Goal: Task Accomplishment & Management: Use online tool/utility

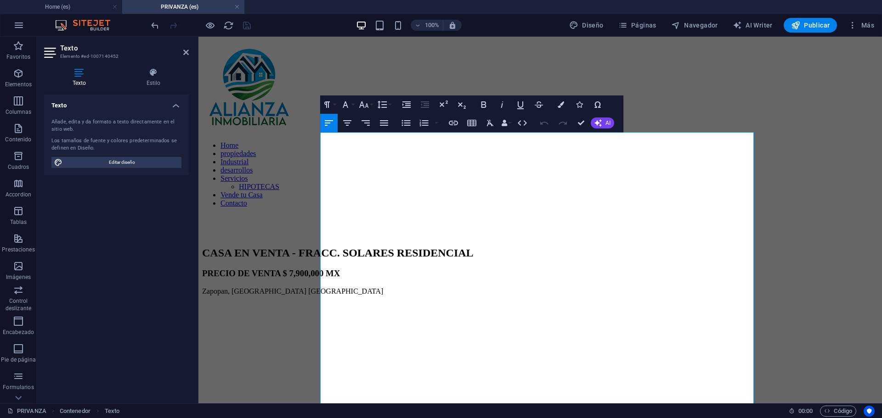
scroll to position [1056, 0]
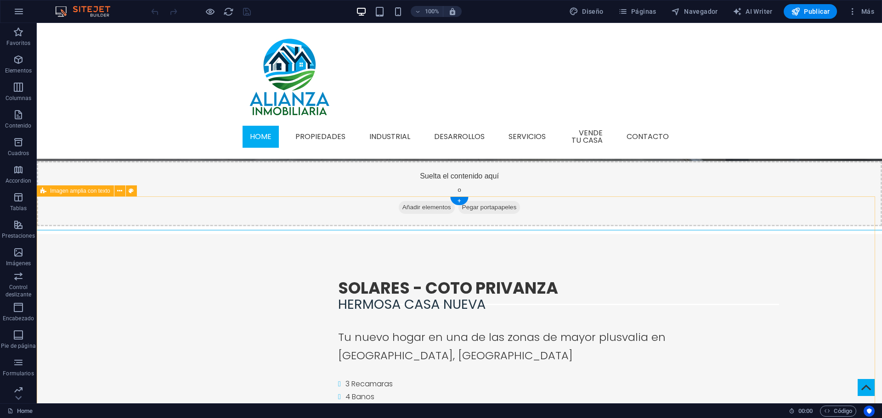
scroll to position [459, 0]
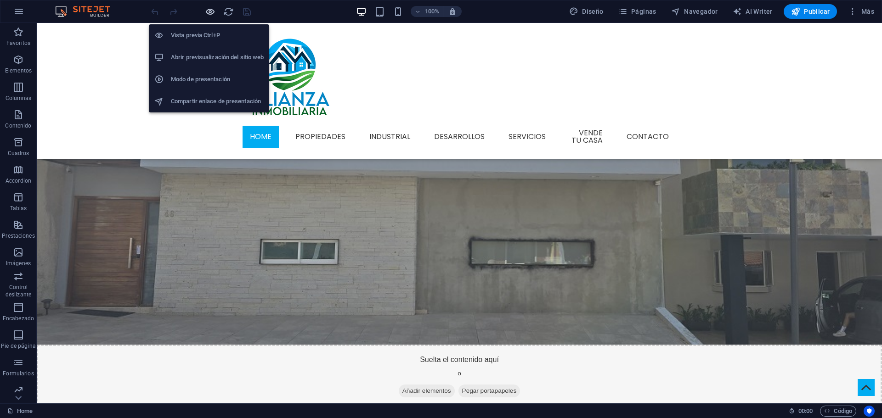
click at [213, 14] on icon "button" at bounding box center [210, 11] width 11 height 11
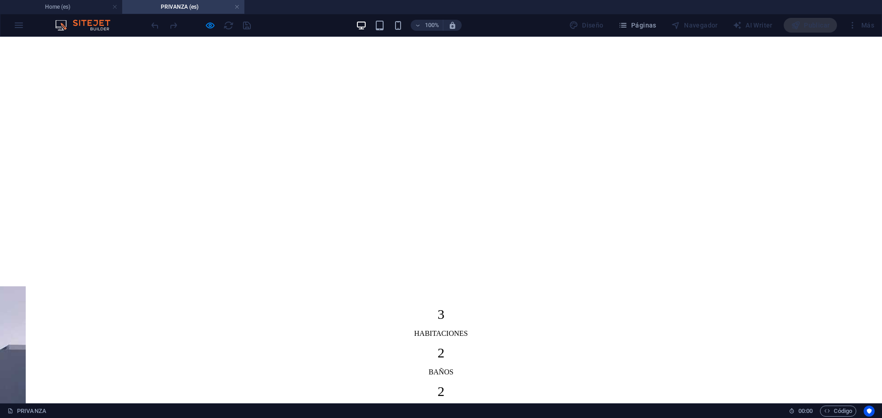
scroll to position [918, 0]
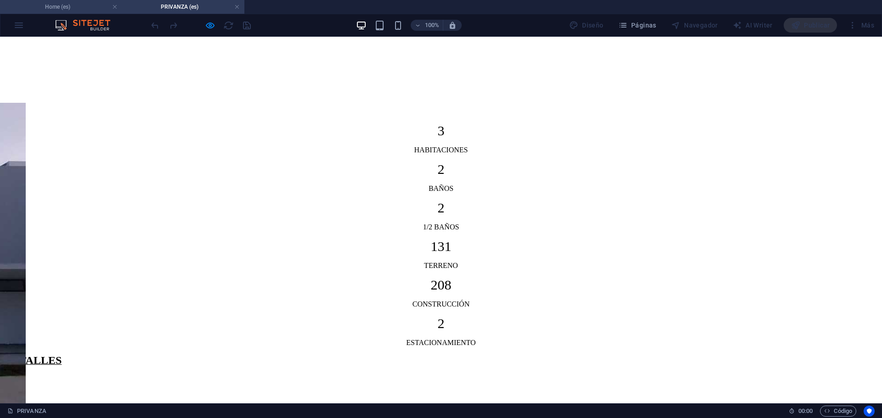
click at [64, 6] on h4 "Home (es)" at bounding box center [61, 7] width 122 height 10
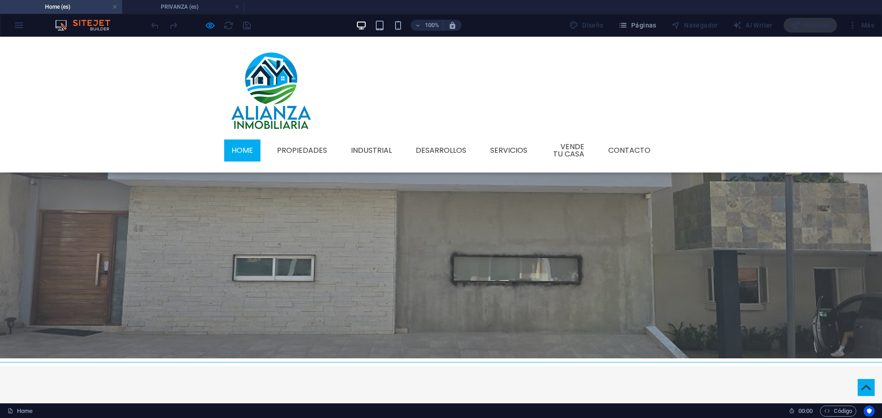
scroll to position [0, 0]
click at [148, 7] on h4 "PRIVANZA (es)" at bounding box center [183, 7] width 122 height 10
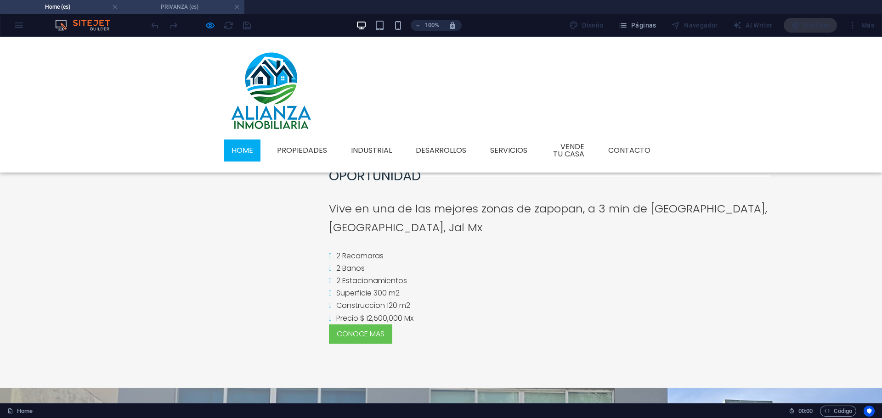
scroll to position [918, 0]
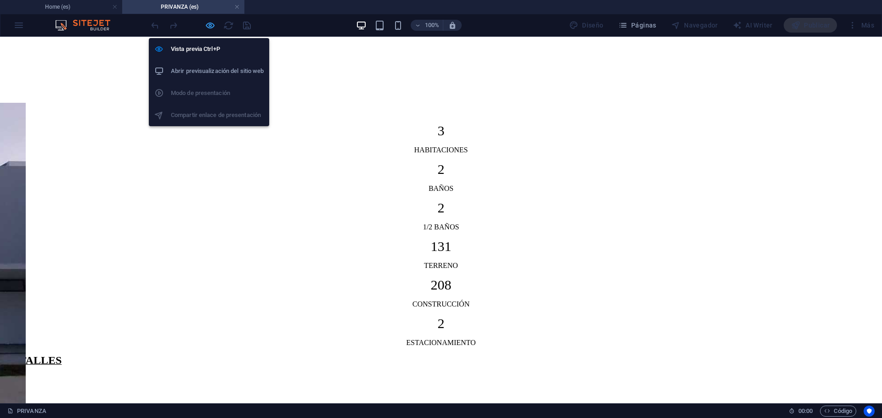
click at [208, 27] on icon "button" at bounding box center [210, 25] width 11 height 11
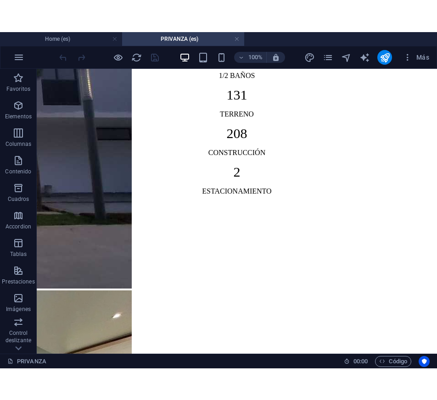
scroll to position [1044, 0]
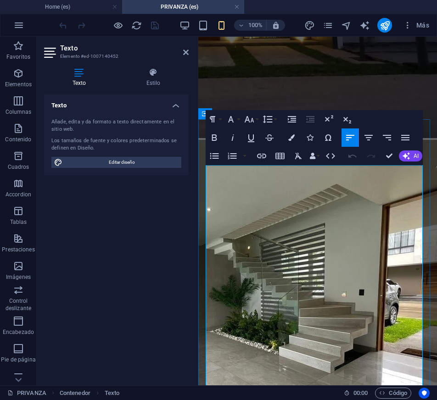
scroll to position [1332, 0]
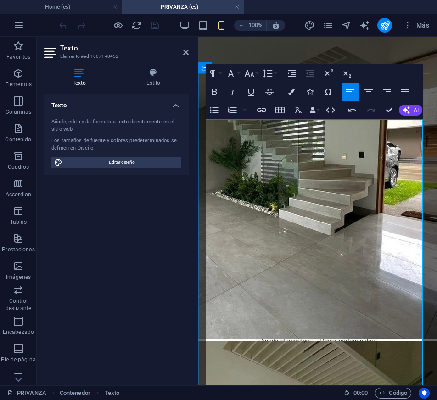
drag, startPoint x: 260, startPoint y: 300, endPoint x: 211, endPoint y: 299, distance: 49.6
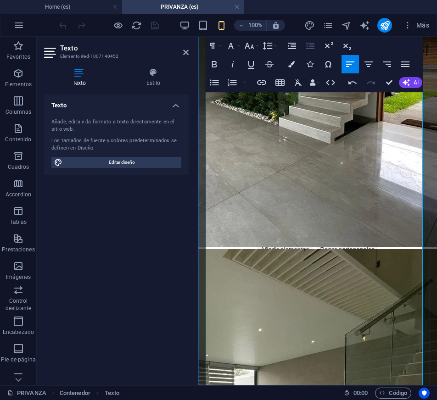
scroll to position [1378, 0]
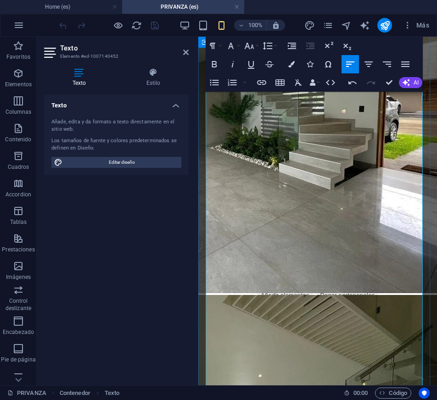
drag, startPoint x: 232, startPoint y: 264, endPoint x: 400, endPoint y: 266, distance: 167.6
drag, startPoint x: 231, startPoint y: 287, endPoint x: 364, endPoint y: 287, distance: 133.2
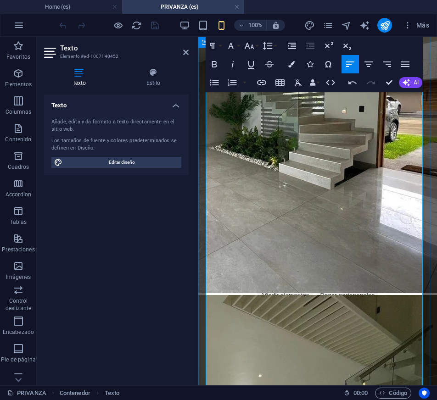
click at [185, 56] on link at bounding box center [186, 53] width 6 height 8
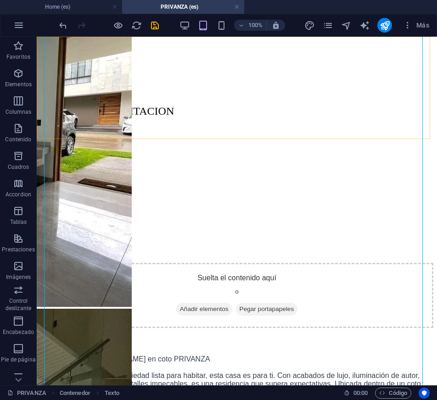
scroll to position [1391, 0]
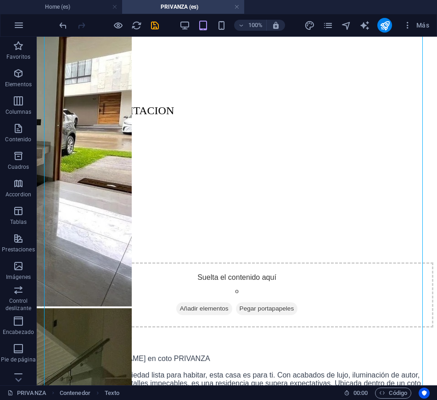
click at [148, 21] on div at bounding box center [108, 25] width 103 height 15
click at [156, 22] on icon "save" at bounding box center [155, 25] width 11 height 11
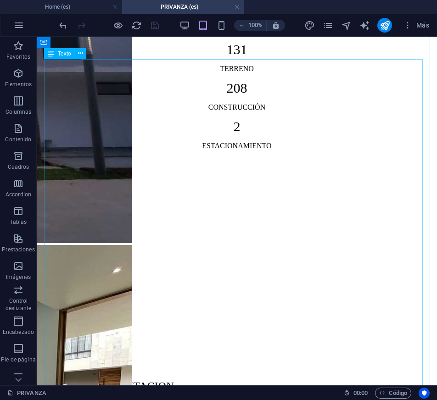
scroll to position [1069, 0]
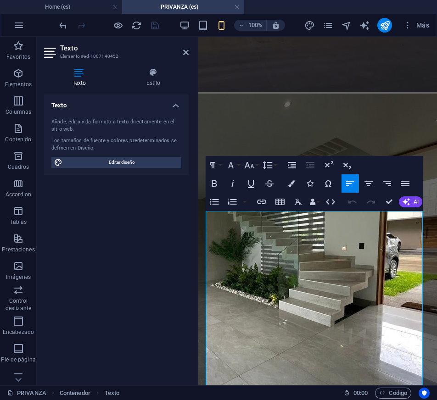
scroll to position [1240, 0]
click at [187, 56] on header "Texto Elemento #ed-1007140452" at bounding box center [116, 49] width 145 height 24
click at [186, 56] on icon at bounding box center [186, 52] width 6 height 7
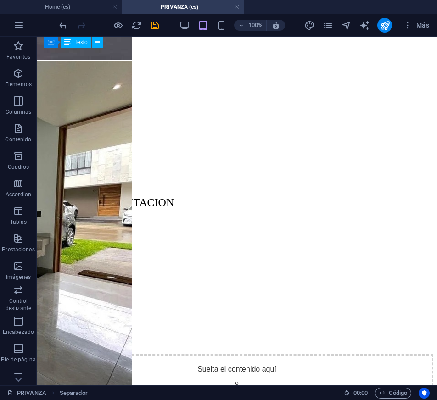
scroll to position [1207, 0]
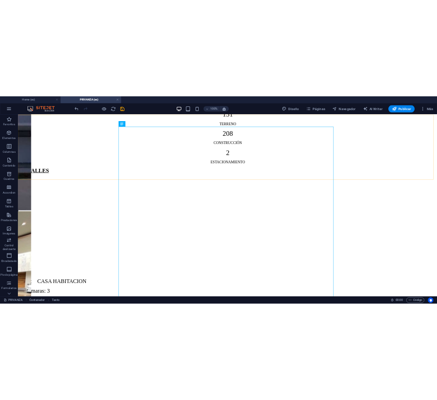
scroll to position [1127, 0]
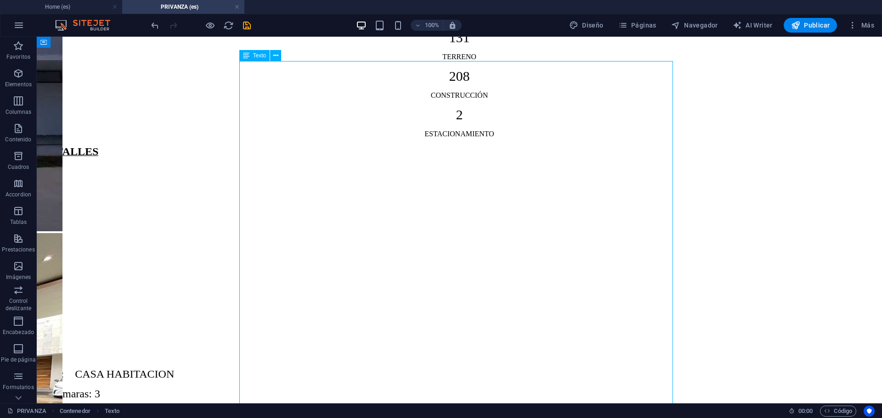
drag, startPoint x: 304, startPoint y: 212, endPoint x: 316, endPoint y: 217, distance: 13.1
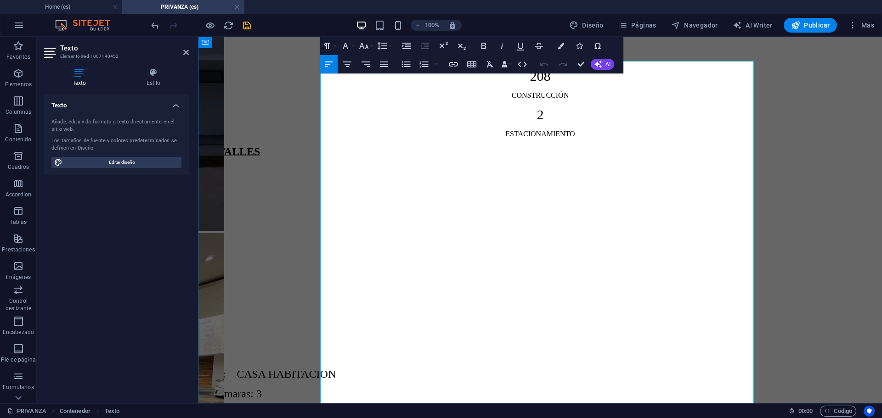
click at [187, 52] on icon at bounding box center [186, 52] width 6 height 7
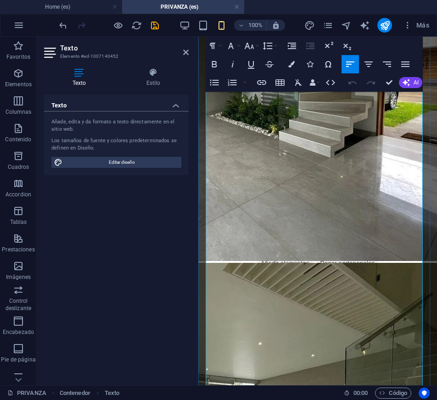
scroll to position [1456, 0]
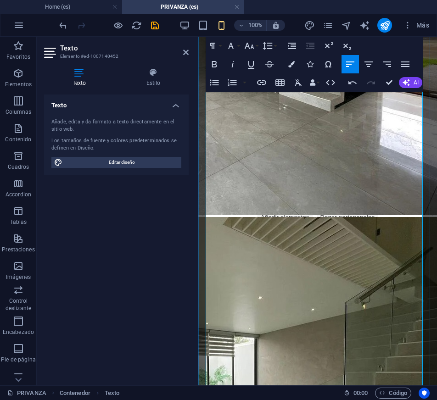
copy span "ñ"
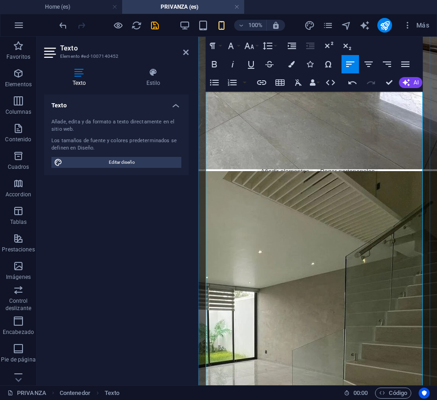
scroll to position [1594, 0]
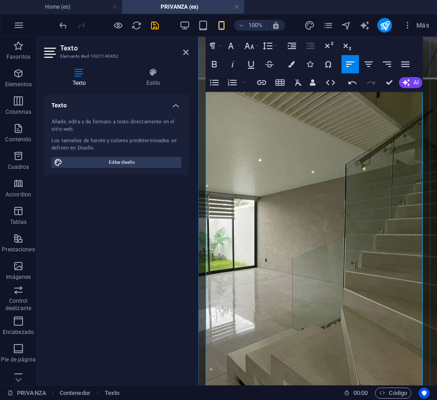
drag, startPoint x: 327, startPoint y: 215, endPoint x: 282, endPoint y: 214, distance: 45.0
click at [282, 401] on span "Carpintería [PERSON_NAME] “[PERSON_NAME]”" at bounding box center [285, 405] width 166 height 8
click at [160, 29] on icon "save" at bounding box center [155, 25] width 11 height 11
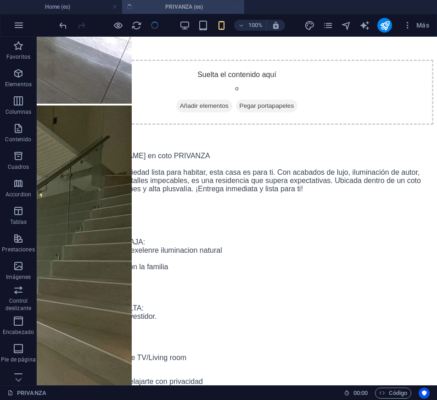
scroll to position [1607, 0]
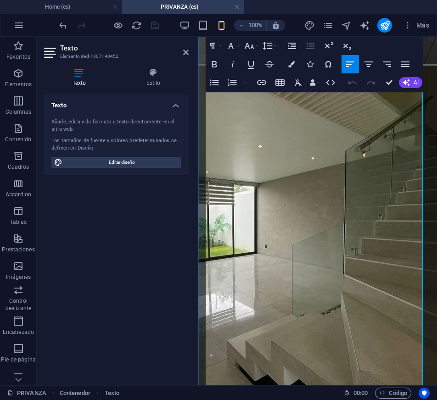
scroll to position [1653, 0]
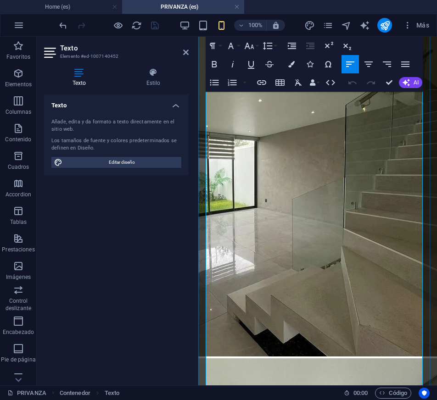
drag, startPoint x: 234, startPoint y: 275, endPoint x: 299, endPoint y: 278, distance: 64.8
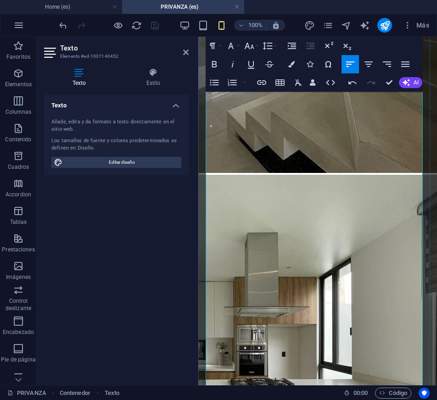
scroll to position [1791, 0]
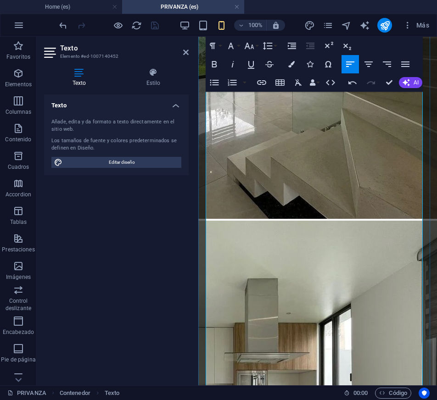
click at [384, 193] on p "Perfecto para reuniones o relajarte con privacidad PLUS-EXTRAS: Acabados de alt…" at bounding box center [317, 353] width 231 height 364
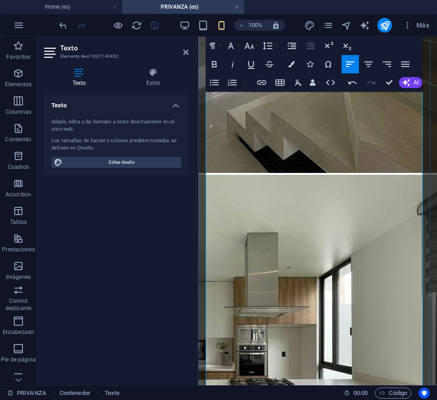
drag, startPoint x: 323, startPoint y: 242, endPoint x: 311, endPoint y: 231, distance: 16.6
click at [311, 231] on p "Perfecto para reuniones o relajarte con privacidad PLUS-EXTRAS: Acabados de alt…" at bounding box center [317, 307] width 231 height 364
click at [314, 236] on p "Perfecto para reuniones o relajarte con privacidad PLUS-EXTRAS: Acabados de alt…" at bounding box center [317, 307] width 231 height 364
drag, startPoint x: 340, startPoint y: 214, endPoint x: 210, endPoint y: 162, distance: 140.3
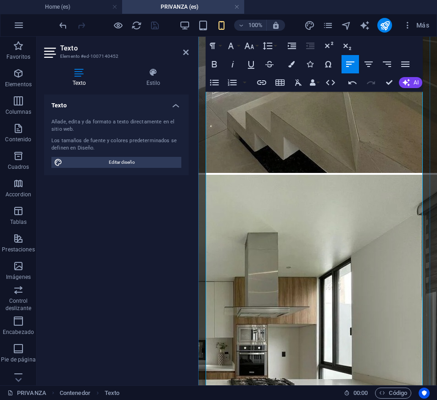
click at [210, 298] on span "SOARE III, ALTANZA es uno de los cotos más nuevos y atractivos del fraccionamie…" at bounding box center [317, 331] width 231 height 66
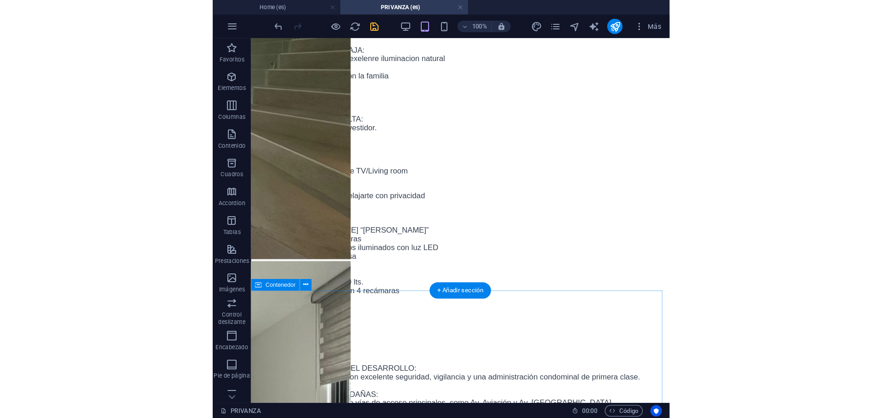
scroll to position [1467, 0]
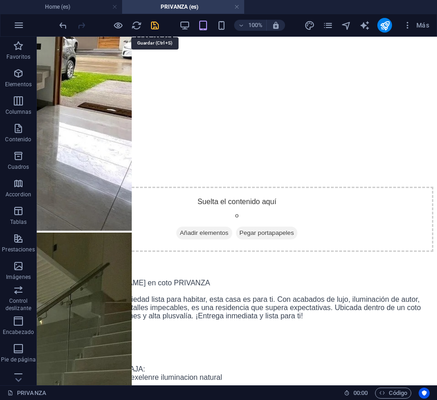
click at [156, 28] on icon "save" at bounding box center [155, 25] width 11 height 11
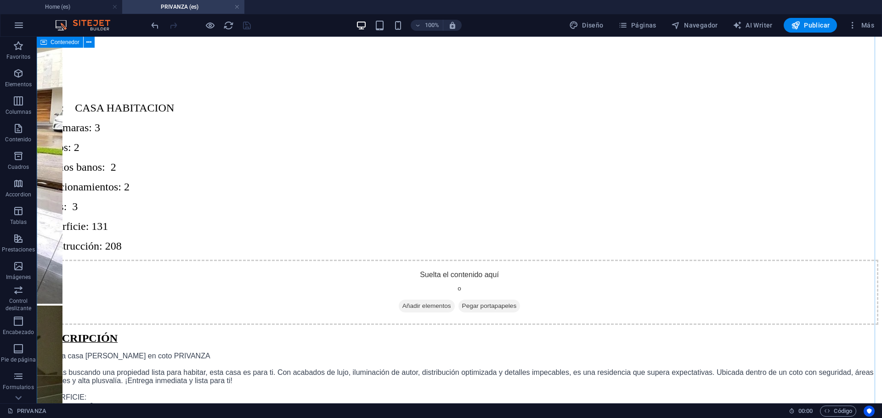
scroll to position [1302, 0]
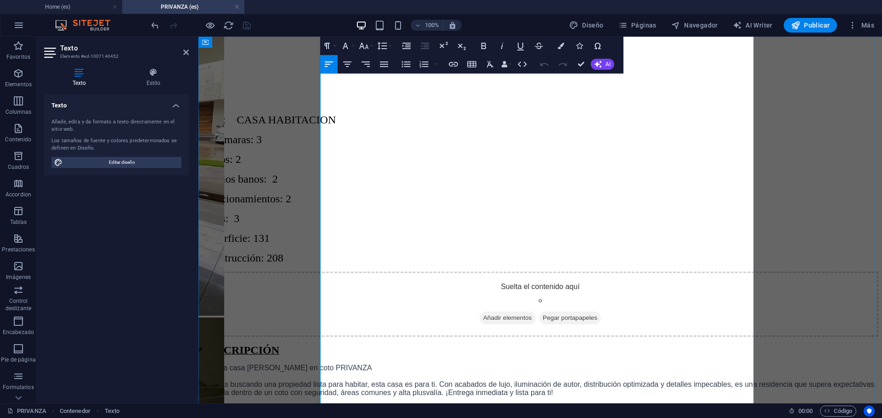
scroll to position [1336, 0]
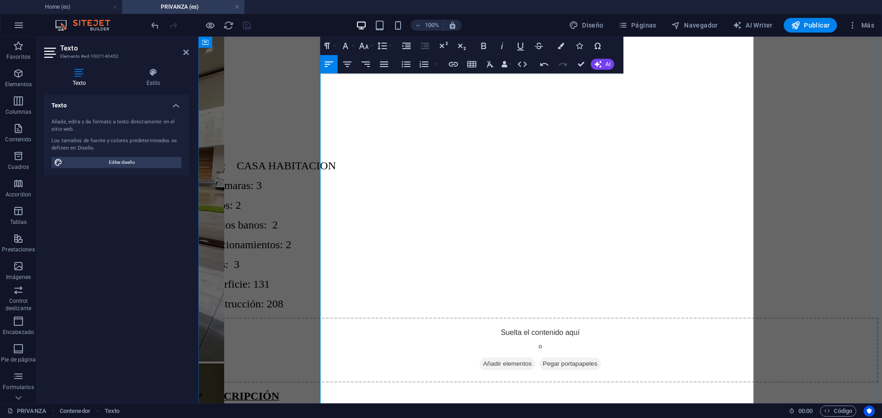
drag, startPoint x: 358, startPoint y: 269, endPoint x: 413, endPoint y: 275, distance: 55.5
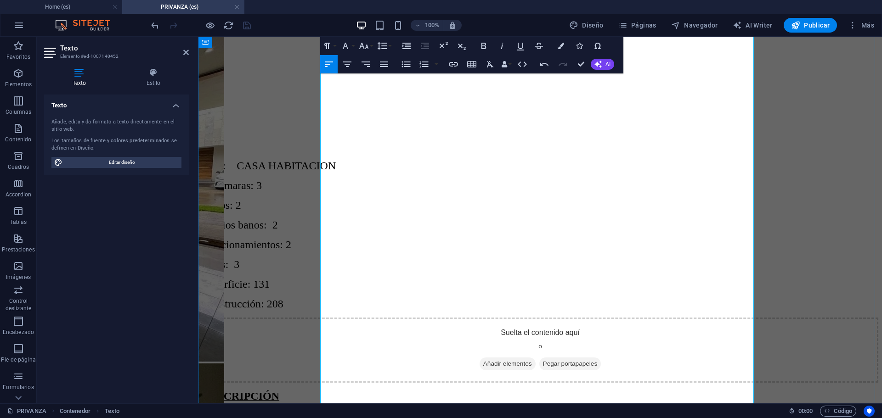
drag, startPoint x: 349, startPoint y: 280, endPoint x: 388, endPoint y: 283, distance: 38.2
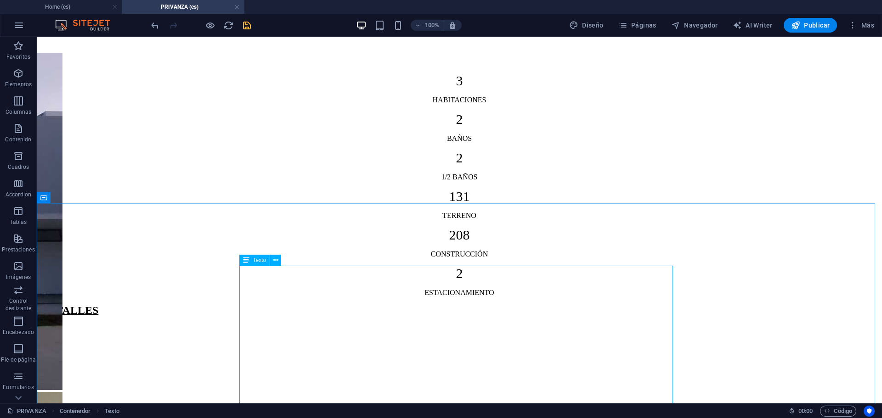
scroll to position [785, 0]
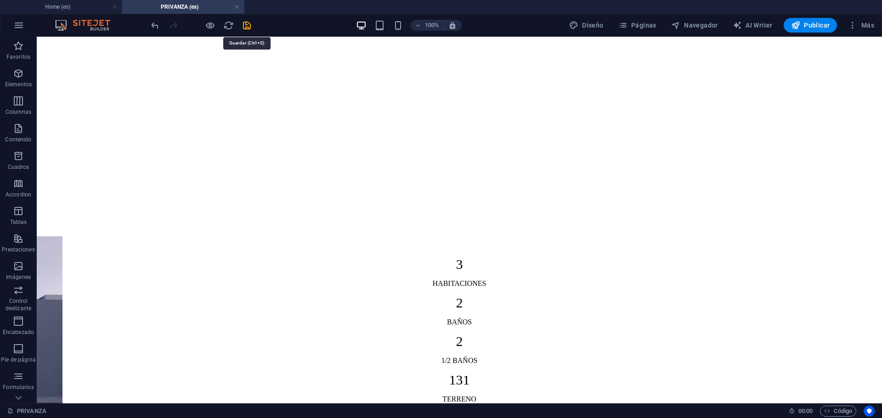
click at [250, 29] on icon "save" at bounding box center [247, 25] width 11 height 11
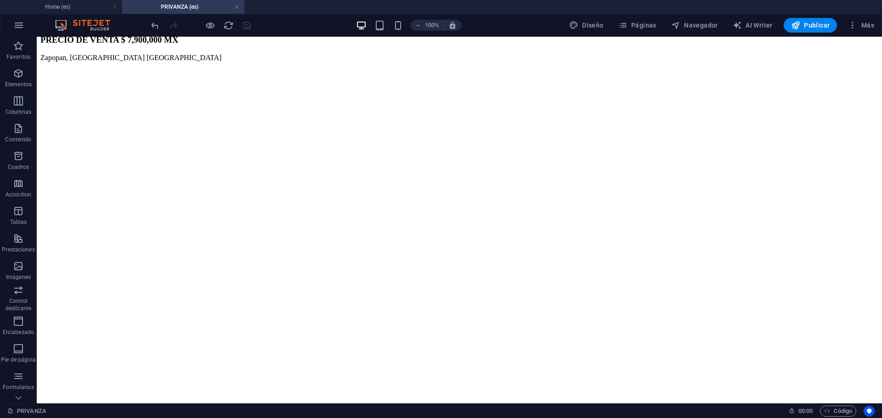
scroll to position [0, 0]
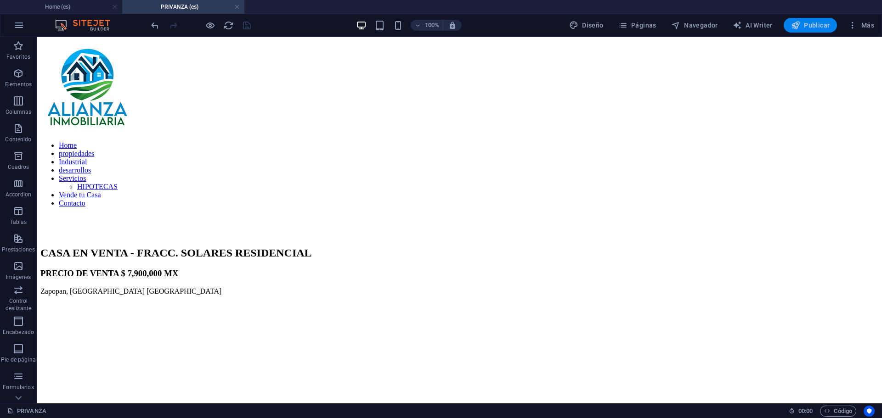
click at [795, 26] on icon "button" at bounding box center [795, 25] width 9 height 9
